Goal: Ask a question: Seek information or help from site administrators or community

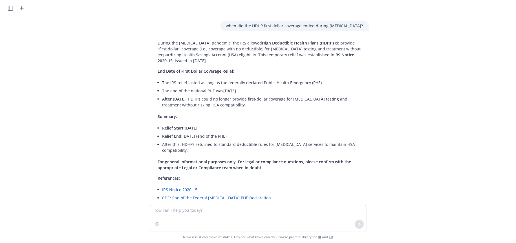
scroll to position [482, 0]
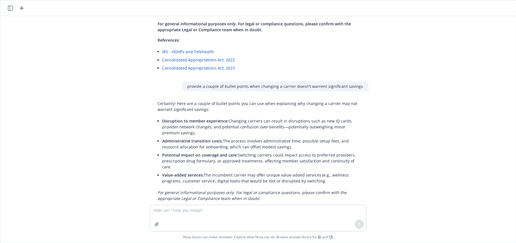
click at [249, 210] on textarea at bounding box center [258, 218] width 216 height 26
type textarea "who are competitors of Springbuk?"
